Goal: Task Accomplishment & Management: Use online tool/utility

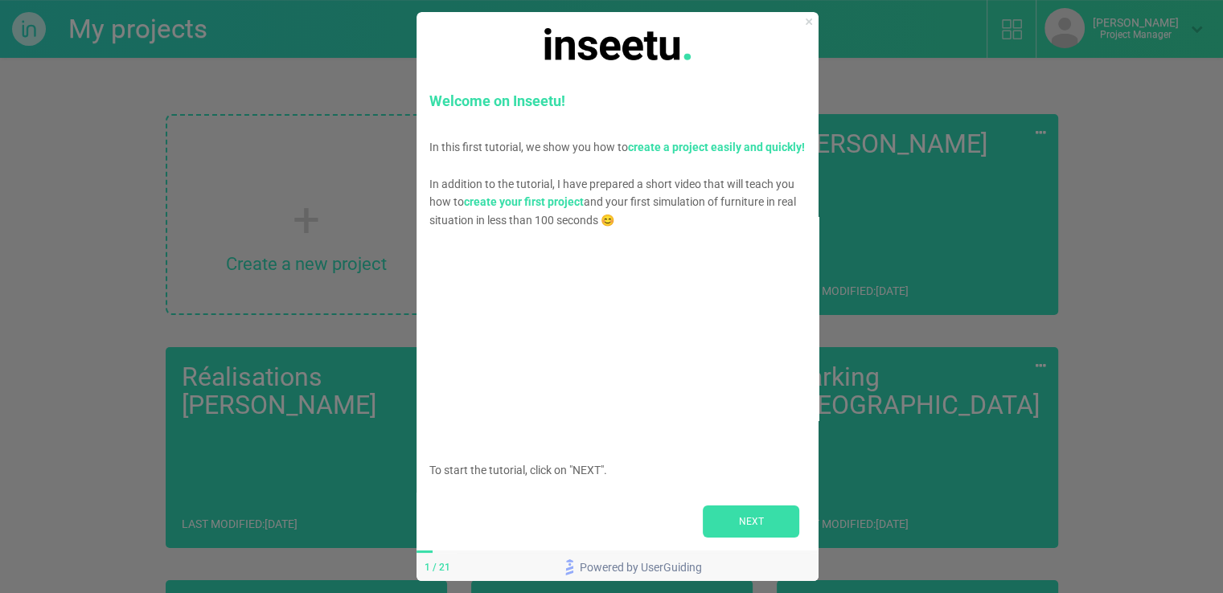
click at [806, 20] on icon "Close Preview" at bounding box center [809, 21] width 6 height 6
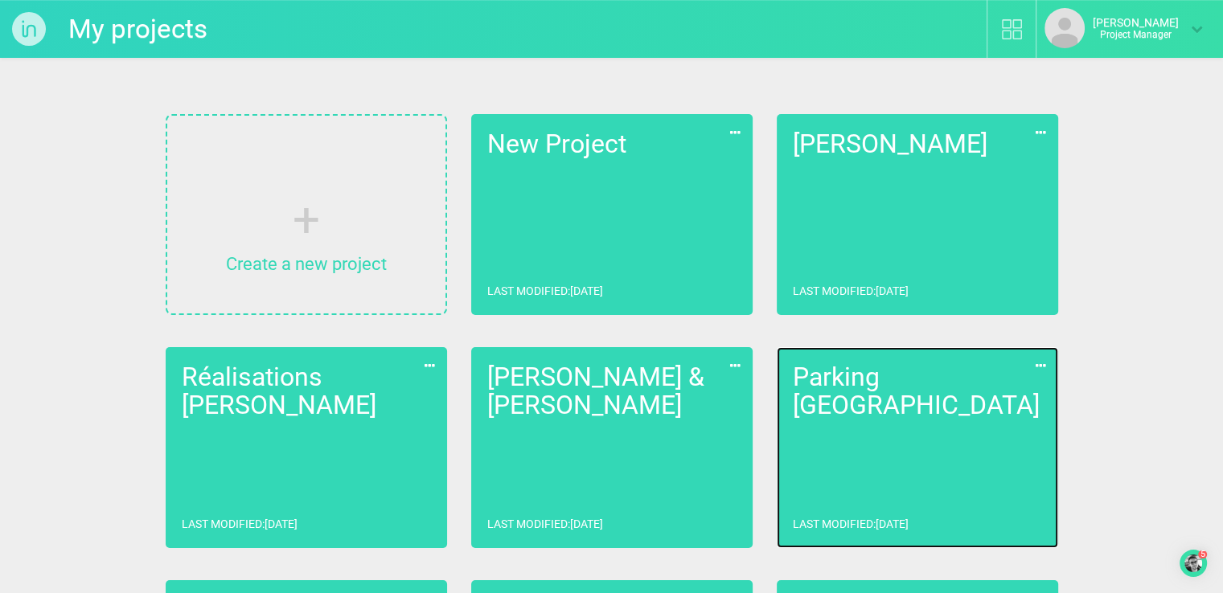
click at [803, 439] on link "Parking [GEOGRAPHIC_DATA] Last modified : [DATE]" at bounding box center [917, 447] width 281 height 201
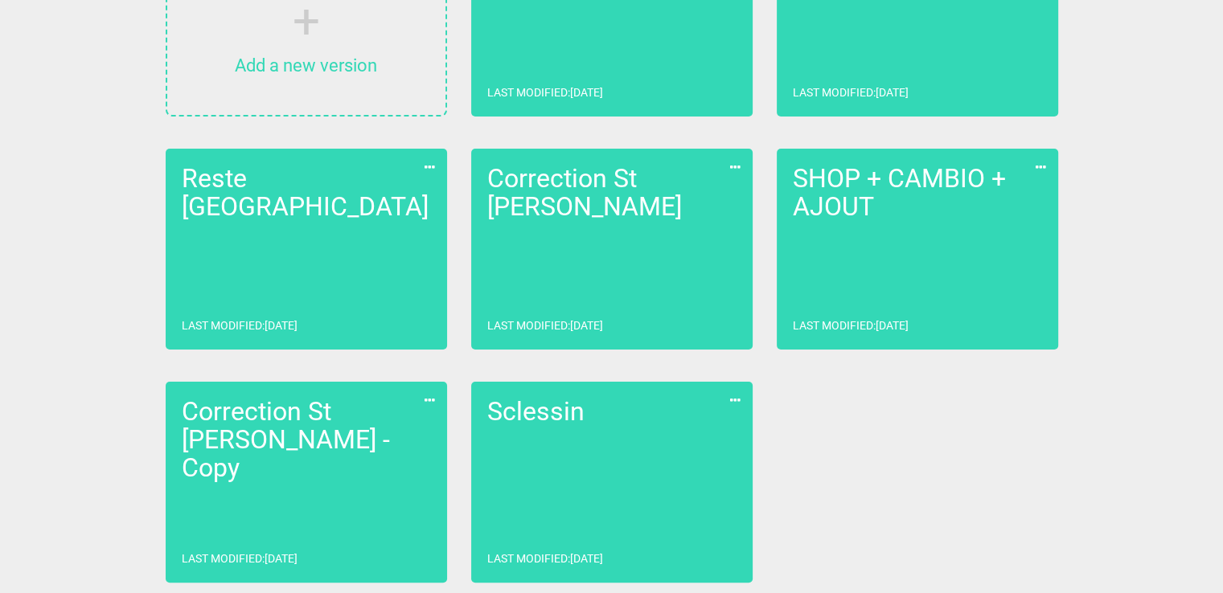
scroll to position [204, 0]
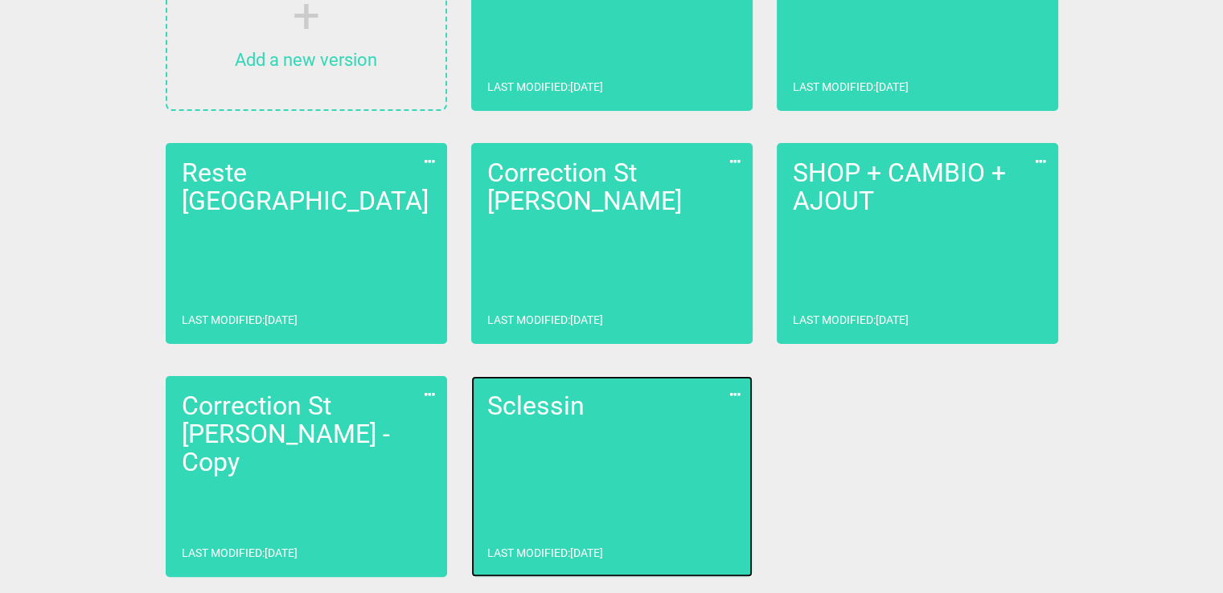
click at [559, 499] on link "Sclessin Last modified : [DATE]" at bounding box center [611, 476] width 281 height 201
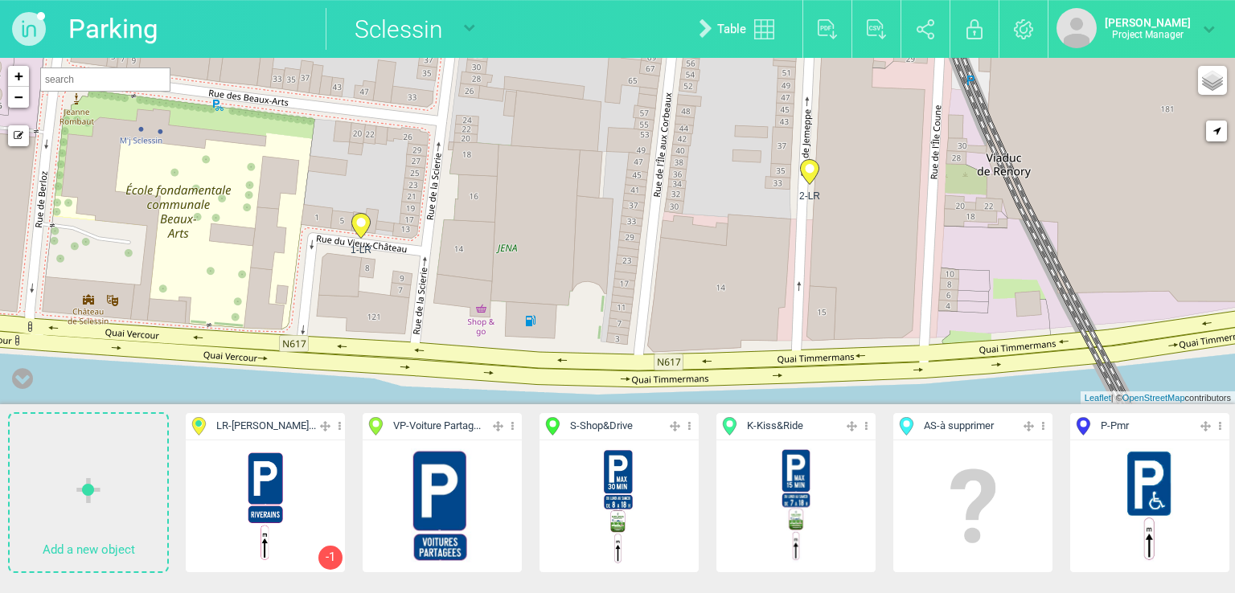
click at [357, 228] on icon at bounding box center [360, 226] width 18 height 25
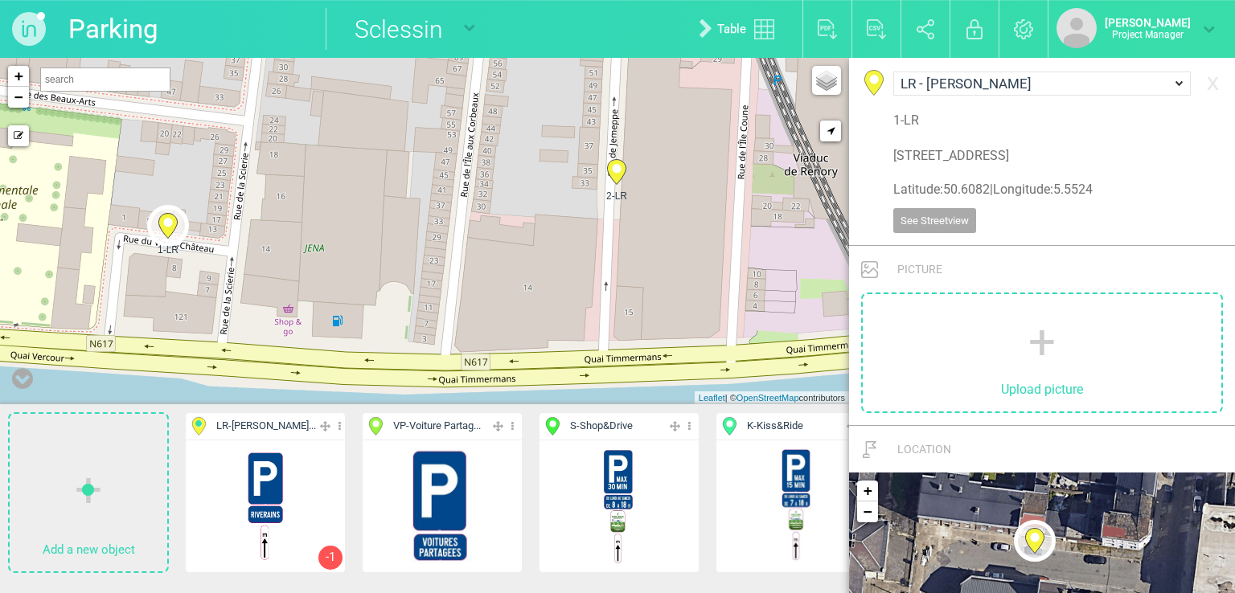
click at [262, 421] on span "LR - [PERSON_NAME]..." at bounding box center [266, 426] width 100 height 15
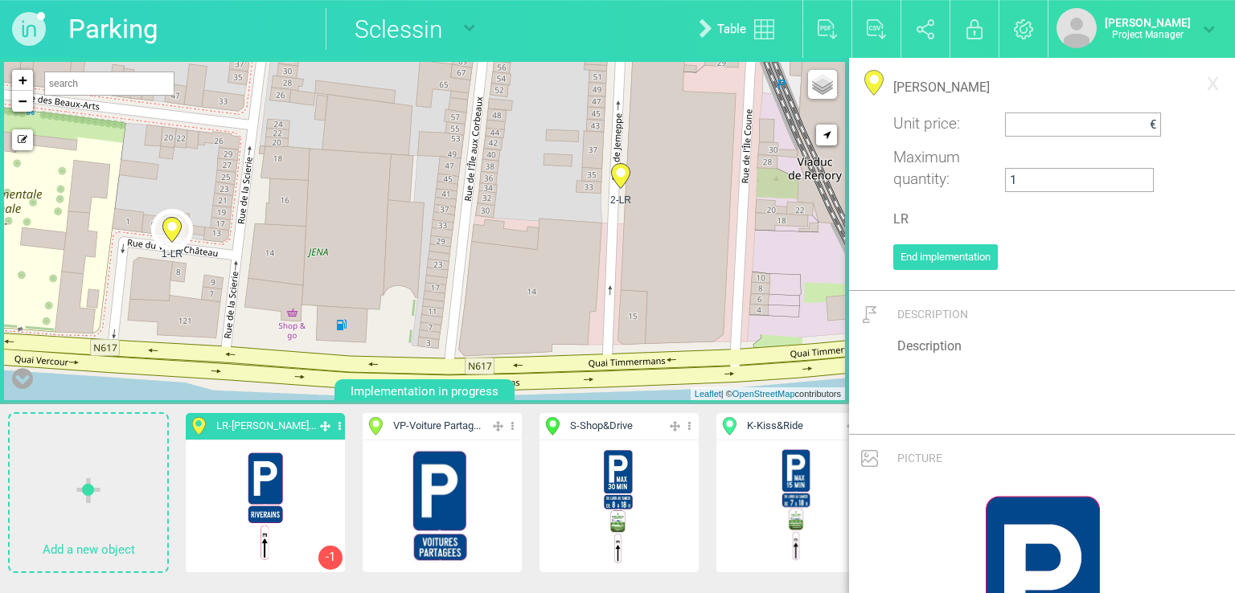
click at [658, 424] on span "S - Shop&Drive" at bounding box center [604, 426] width 122 height 18
type input "Shop&Drive"
type input "S"
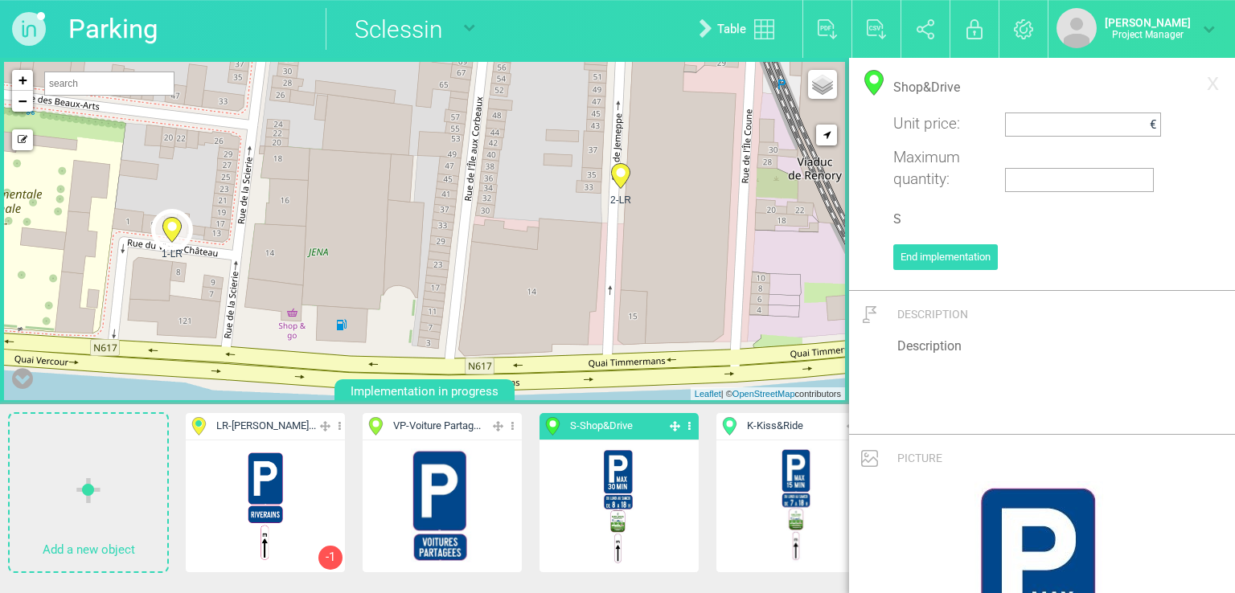
click at [469, 158] on div "1-LR 2-LR + − Mode dessin Google Maps Roads Google Maps Terrain Google Maps Sat…" at bounding box center [424, 231] width 841 height 338
click at [467, 141] on circle at bounding box center [468, 141] width 9 height 9
select select "19400"
type input "[STREET_ADDRESS]"
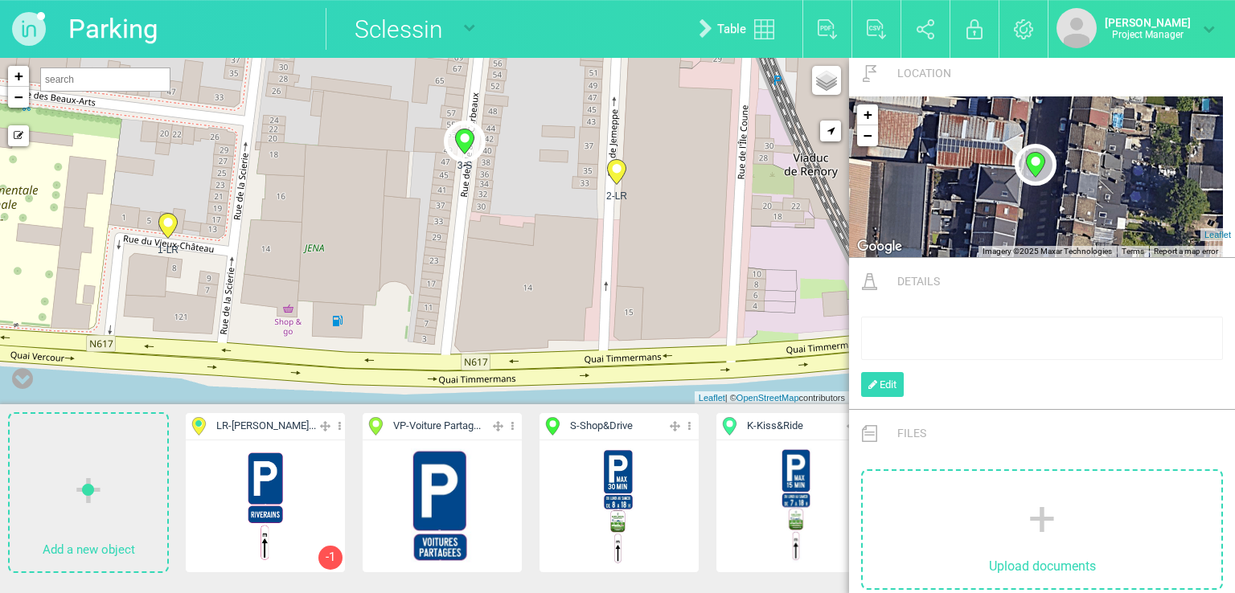
scroll to position [606, 0]
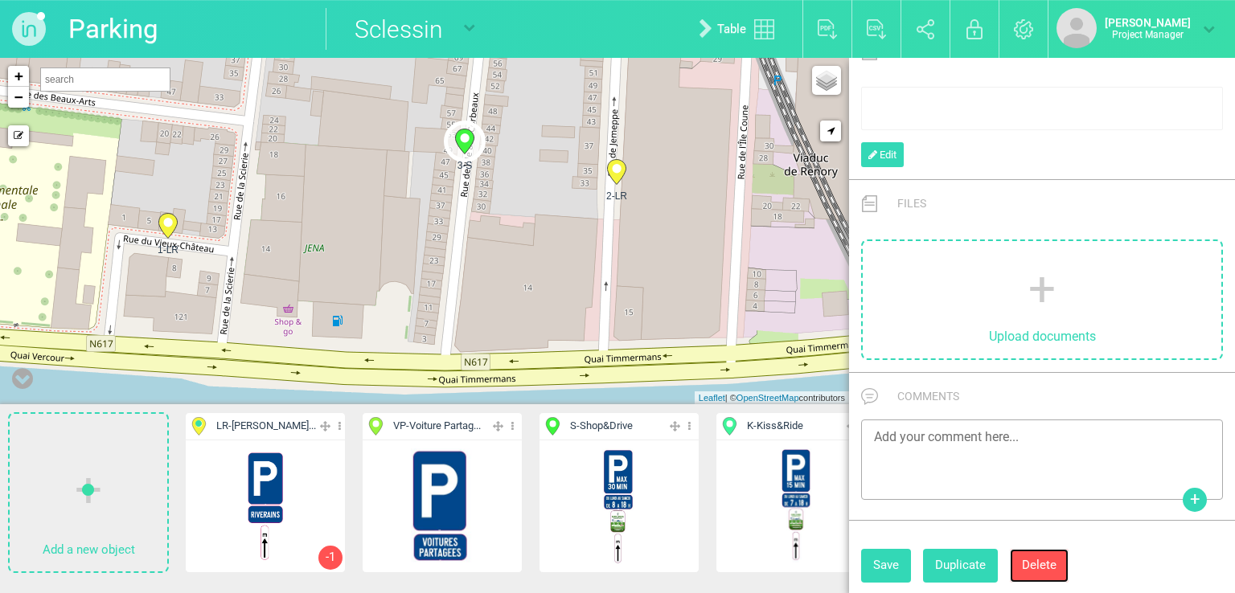
click at [1034, 554] on button "Delete" at bounding box center [1039, 565] width 59 height 33
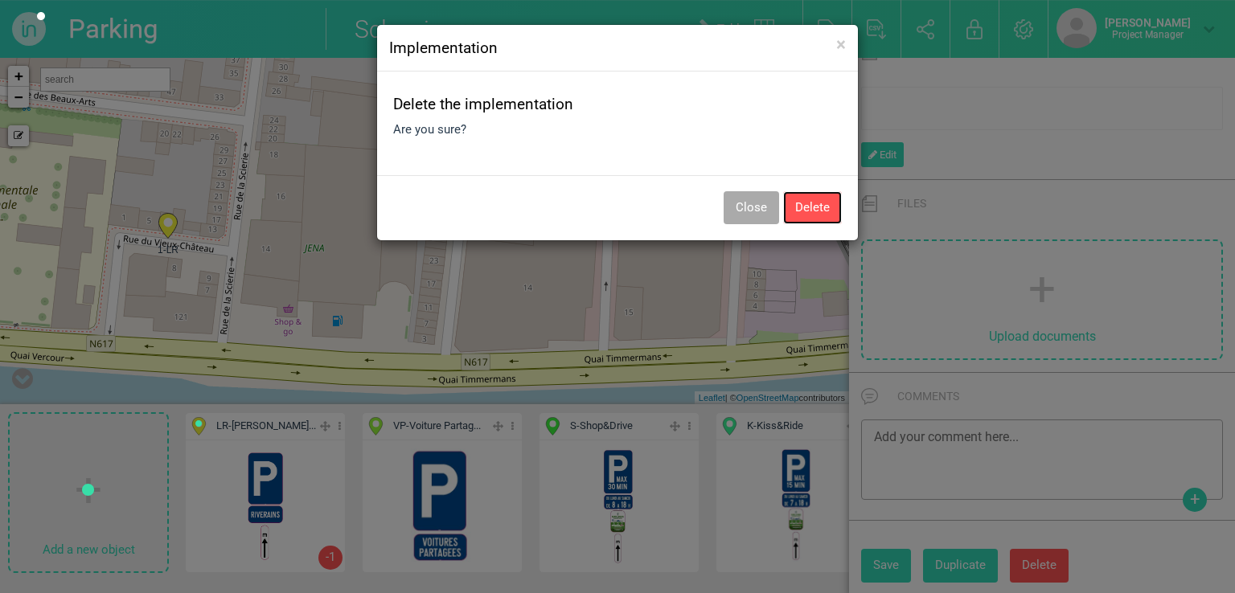
click at [812, 207] on button "Delete" at bounding box center [812, 207] width 59 height 33
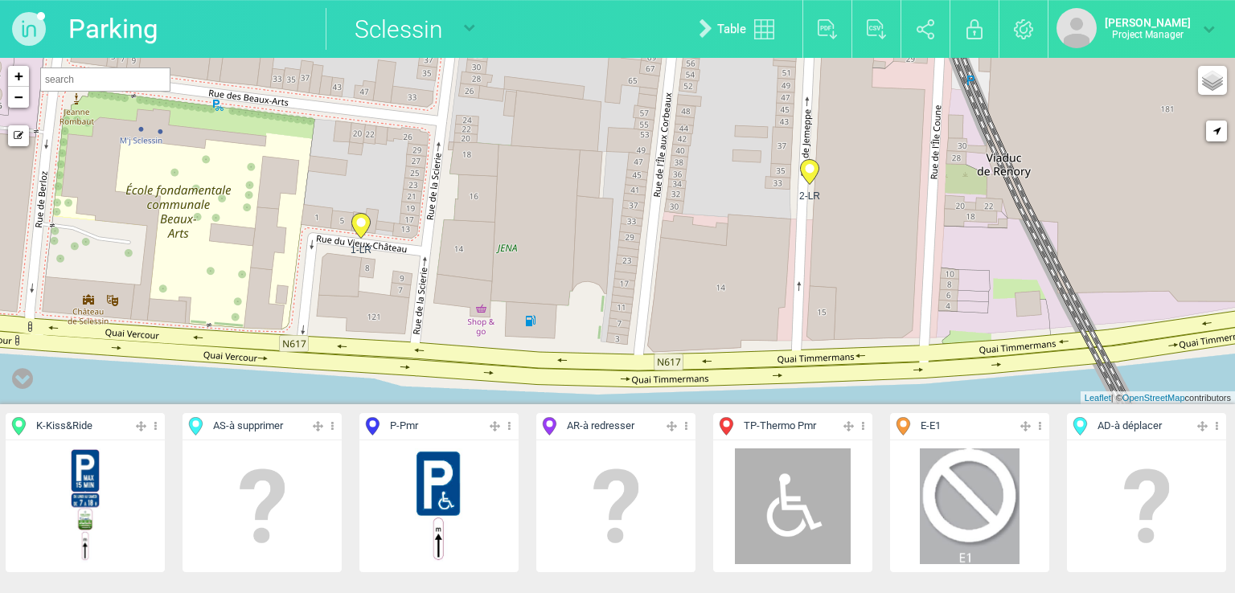
scroll to position [0, 84]
